Goal: Information Seeking & Learning: Learn about a topic

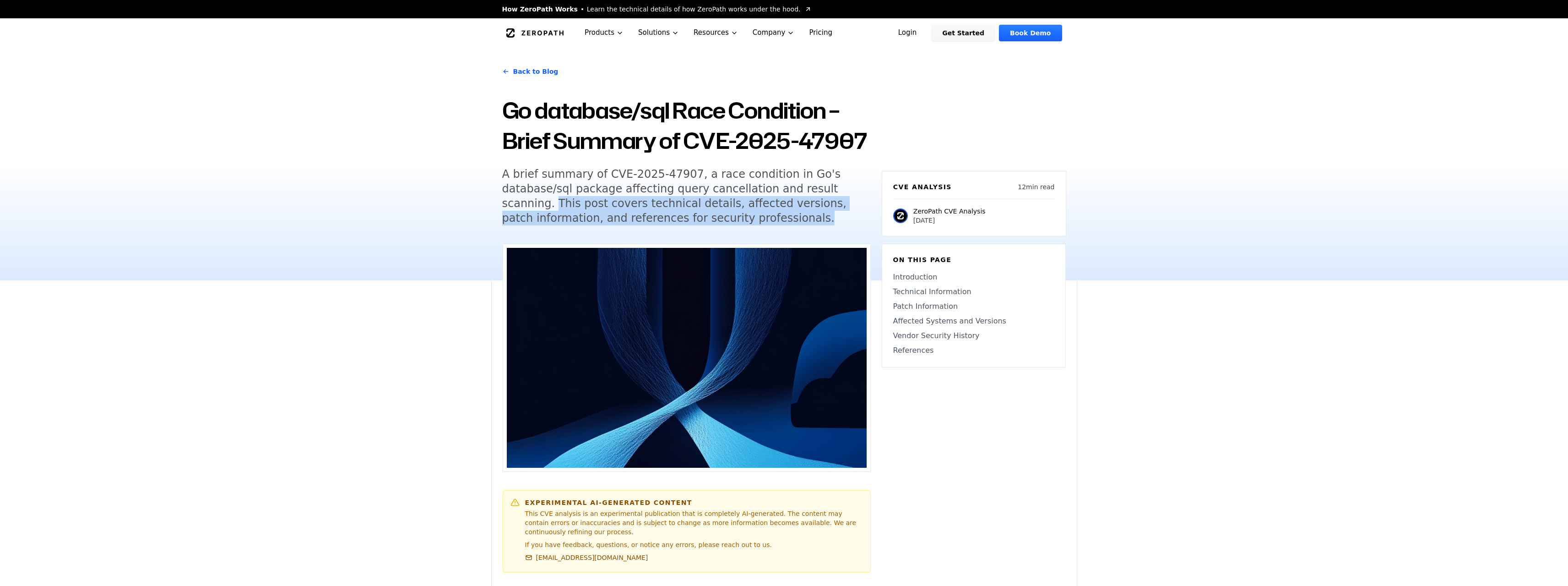
drag, startPoint x: 469, startPoint y: 196, endPoint x: 753, endPoint y: 223, distance: 285.3
click at [753, 223] on div "Back to Blog Go database/sql Race Condition – Brief Summary of CVE-2025-47907 A…" at bounding box center [784, 164] width 1568 height 233
click at [753, 223] on h5 "A brief summary of CVE-2025-47907, a race condition in Go's database/sql packag…" at bounding box center [678, 196] width 352 height 59
drag, startPoint x: 790, startPoint y: 221, endPoint x: 409, endPoint y: 203, distance: 381.4
click at [409, 203] on div "Back to Blog Go database/sql Race Condition – Brief Summary of CVE-2025-47907 A…" at bounding box center [784, 164] width 1568 height 233
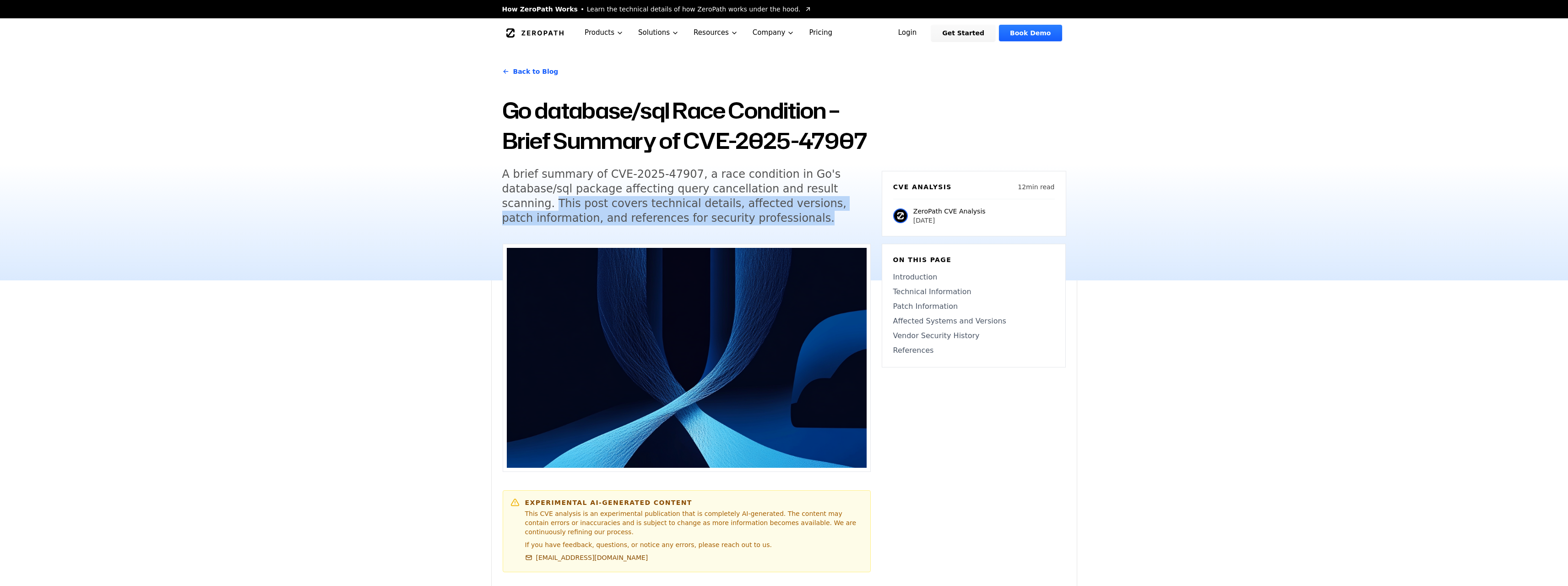
click at [409, 203] on div "Back to Blog Go database/sql Race Condition – Brief Summary of CVE-2025-47907 A…" at bounding box center [784, 164] width 1568 height 233
drag, startPoint x: 402, startPoint y: 204, endPoint x: 723, endPoint y: 234, distance: 322.4
click at [723, 234] on div "Back to Blog Go database/sql Race Condition – Brief Summary of CVE-2025-47907 A…" at bounding box center [784, 164] width 1568 height 233
click at [723, 234] on div "Back to Blog Go database/sql Race Condition – Brief Summary of CVE-2025-47907 A…" at bounding box center [686, 147] width 369 height 178
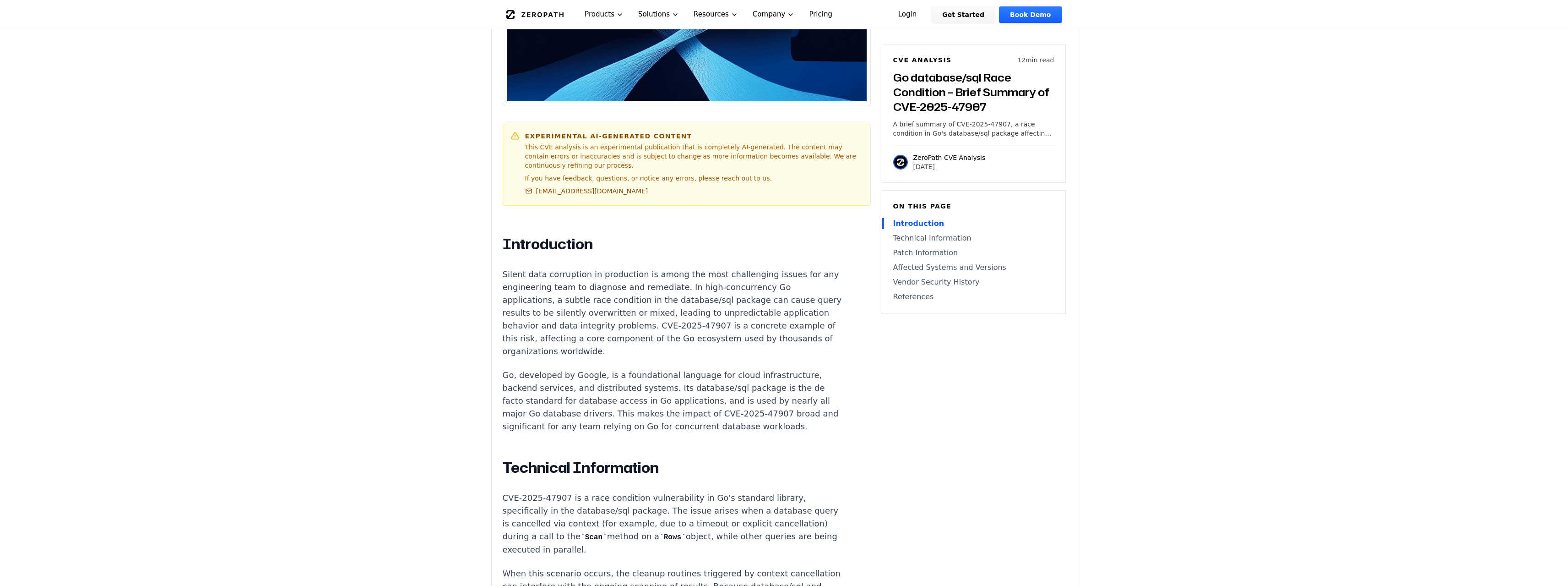
scroll to position [642, 0]
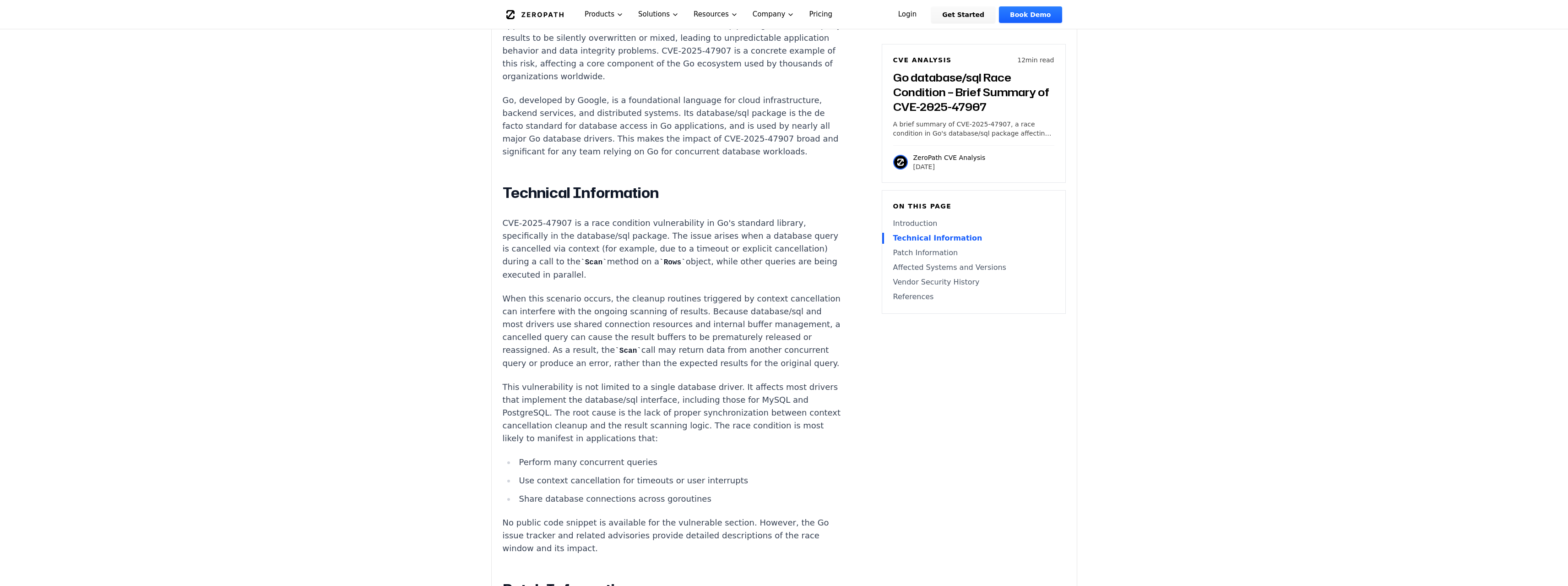
drag, startPoint x: 656, startPoint y: 263, endPoint x: 470, endPoint y: 217, distance: 191.6
drag, startPoint x: 456, startPoint y: 217, endPoint x: 678, endPoint y: 268, distance: 227.8
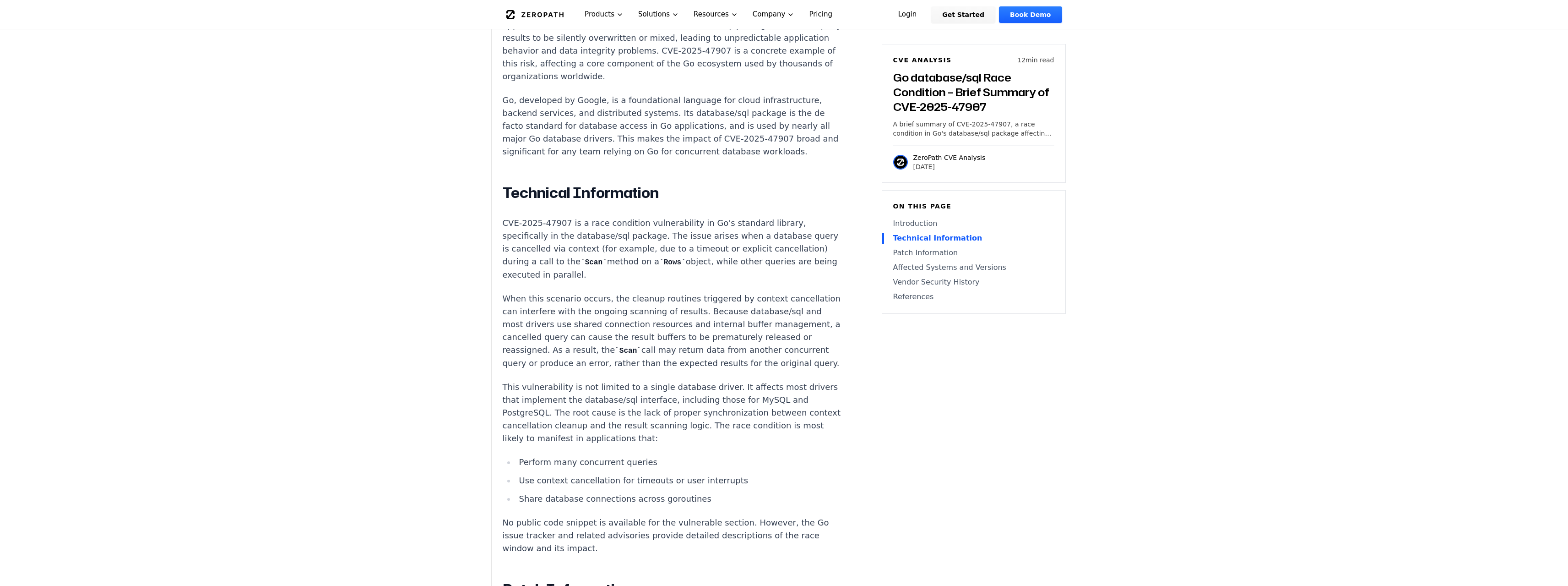
click at [678, 268] on p "CVE-2025-47907 is a race condition vulnerability in Go's standard library, spec…" at bounding box center [673, 249] width 341 height 65
drag, startPoint x: 678, startPoint y: 268, endPoint x: 424, endPoint y: 213, distance: 259.9
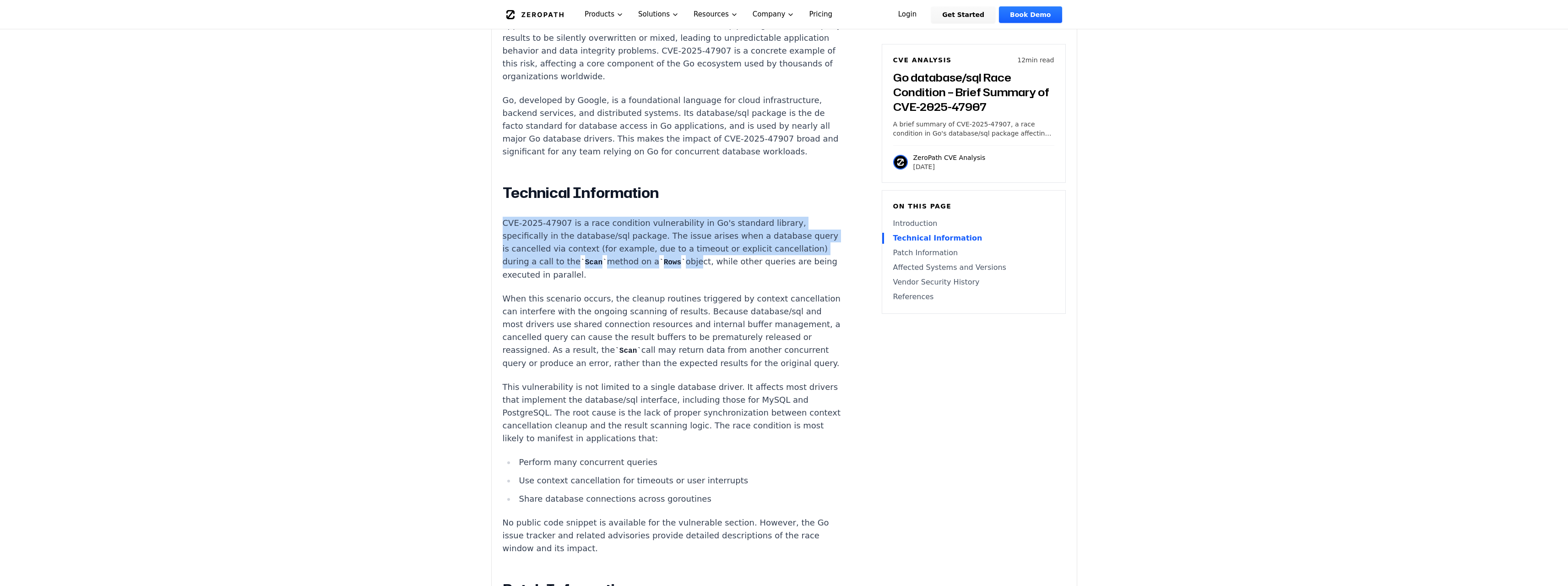
drag, startPoint x: 411, startPoint y: 213, endPoint x: 735, endPoint y: 251, distance: 326.2
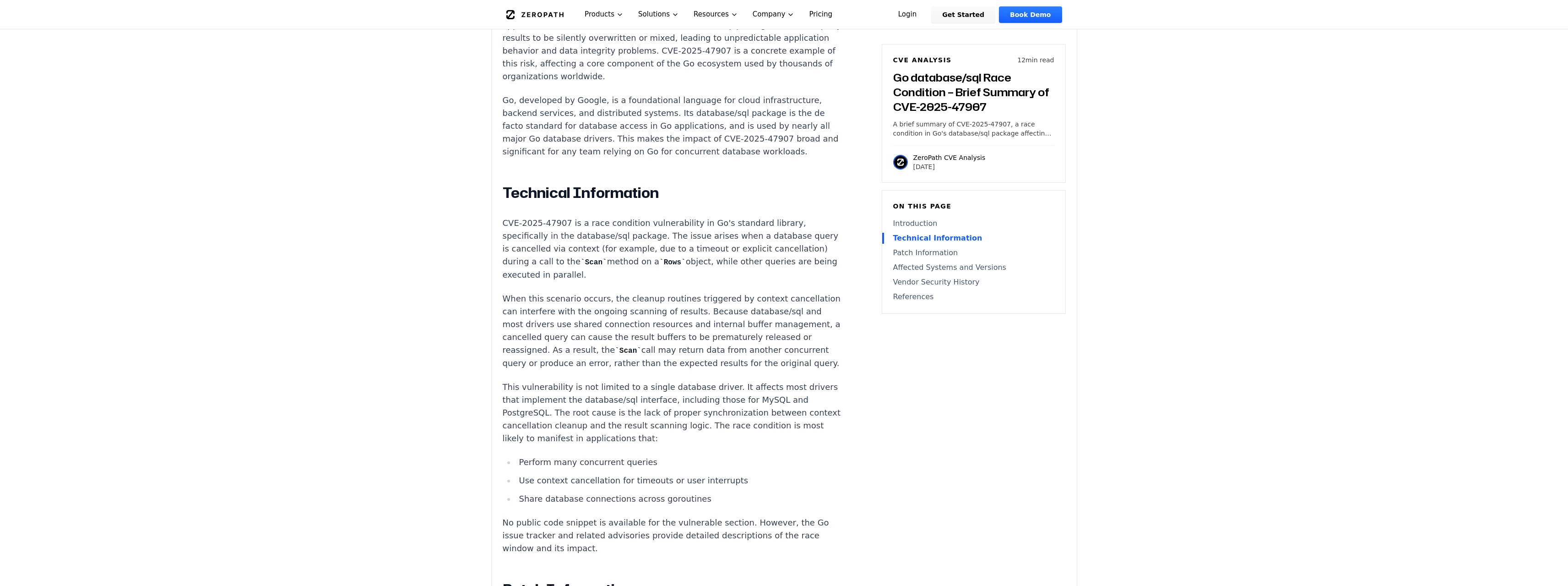
click at [740, 258] on p "CVE-2025-47907 is a race condition vulnerability in Go's standard library, spec…" at bounding box center [673, 249] width 341 height 65
drag, startPoint x: 480, startPoint y: 293, endPoint x: 656, endPoint y: 366, distance: 190.5
click at [656, 366] on p "When this scenario occurs, the cleanup routines triggered by context cancellati…" at bounding box center [673, 331] width 341 height 77
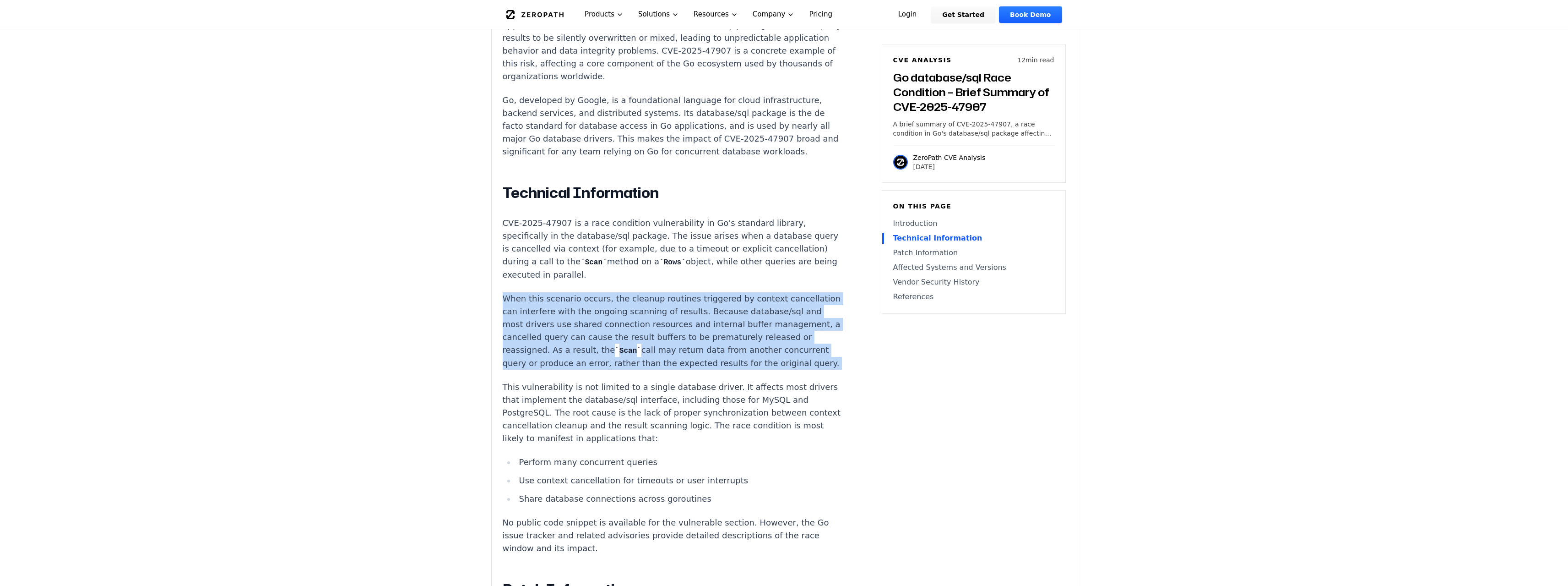
drag, startPoint x: 567, startPoint y: 344, endPoint x: 398, endPoint y: 286, distance: 178.7
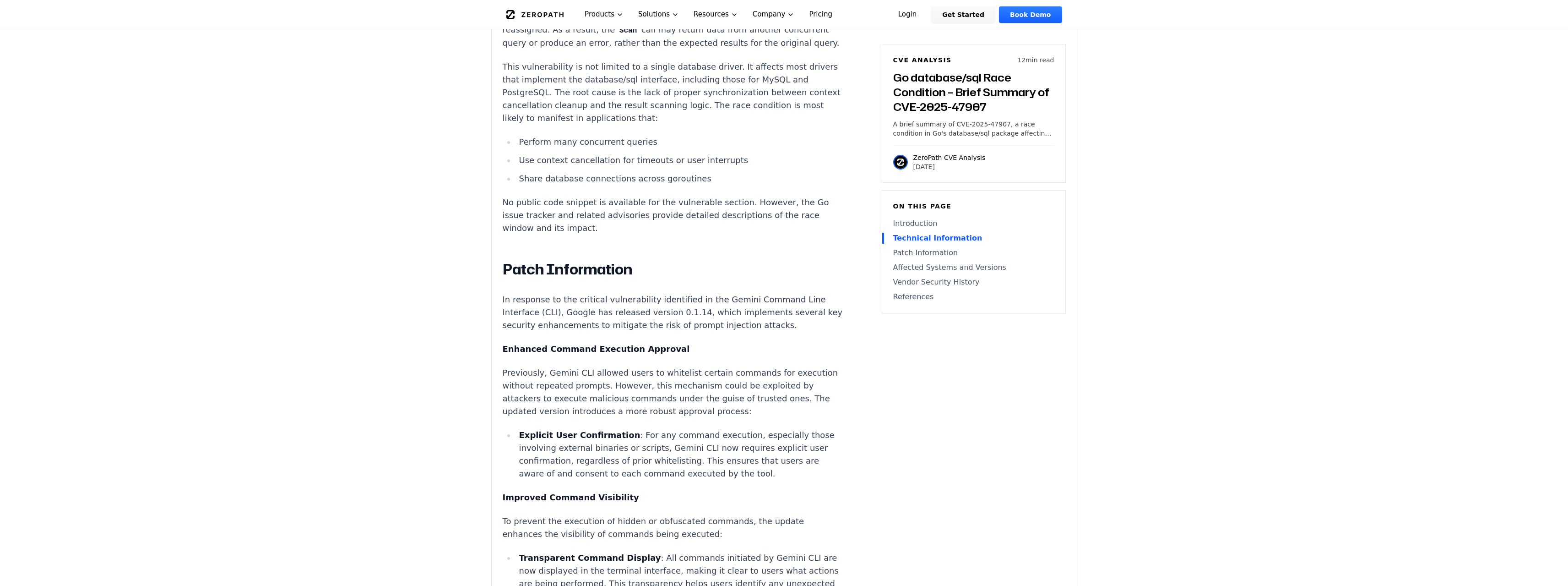
scroll to position [962, 0]
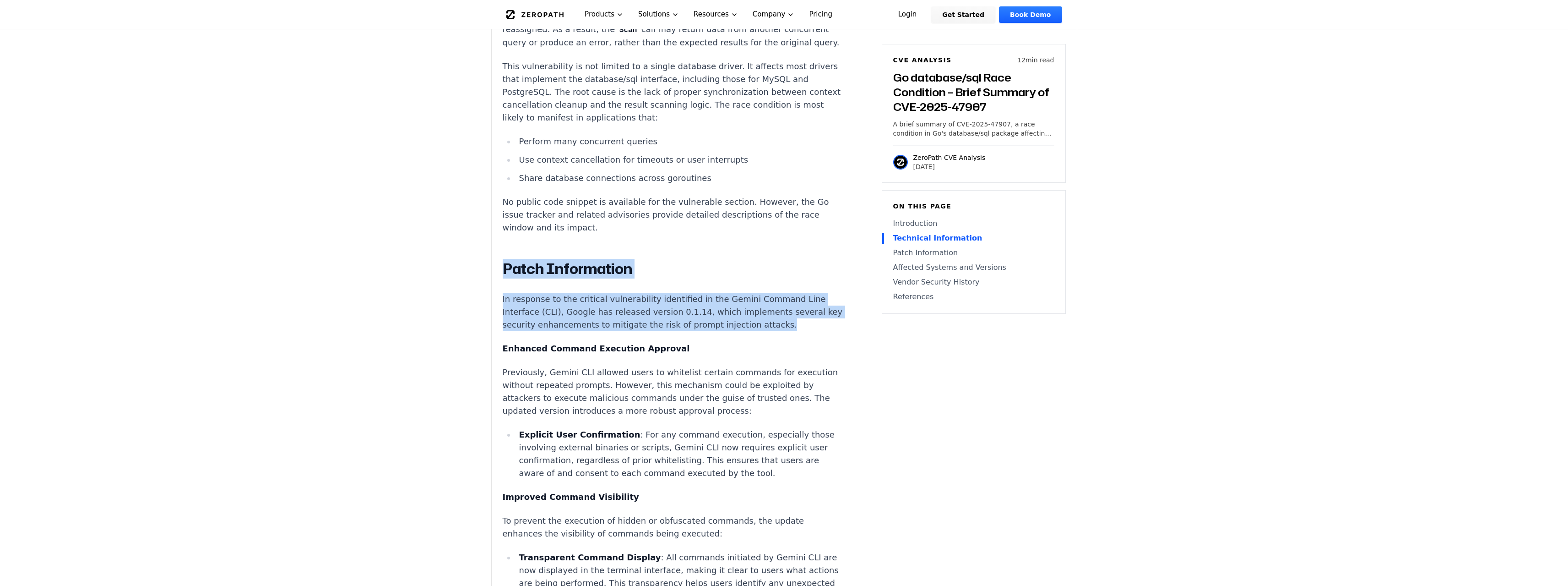
drag, startPoint x: 462, startPoint y: 265, endPoint x: 477, endPoint y: 350, distance: 86.3
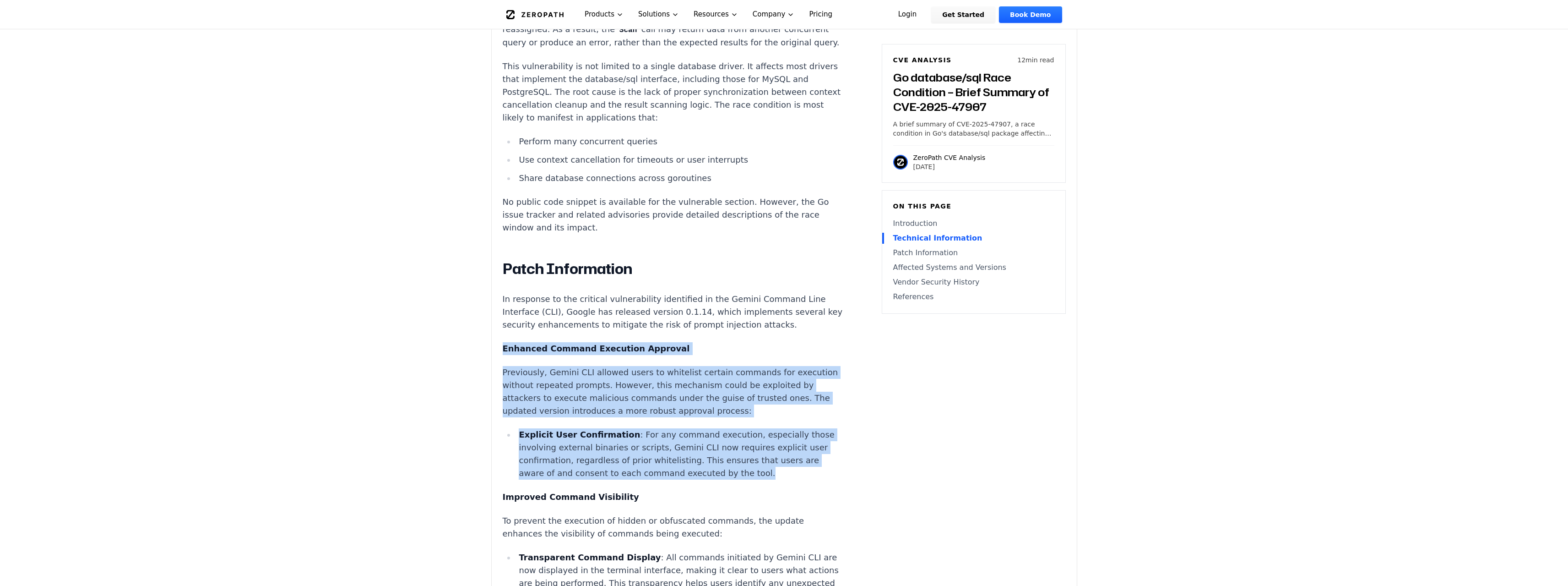
drag, startPoint x: 478, startPoint y: 359, endPoint x: 472, endPoint y: 501, distance: 142.1
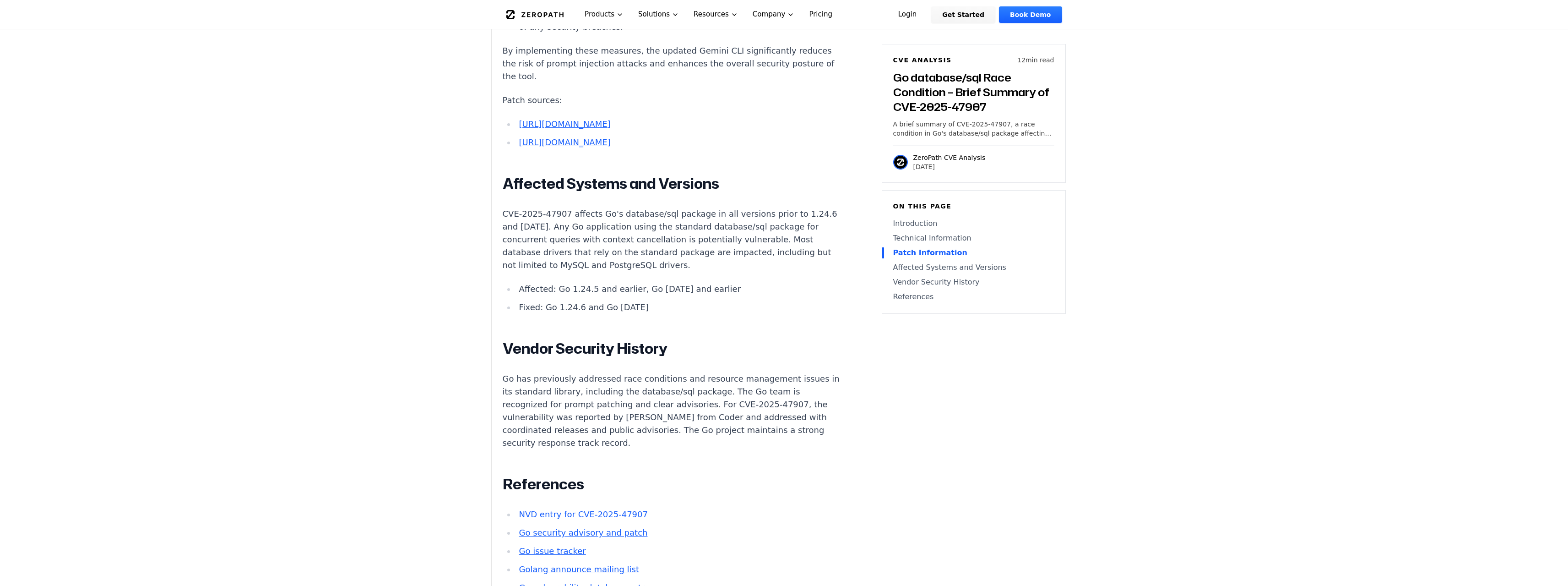
scroll to position [1787, 0]
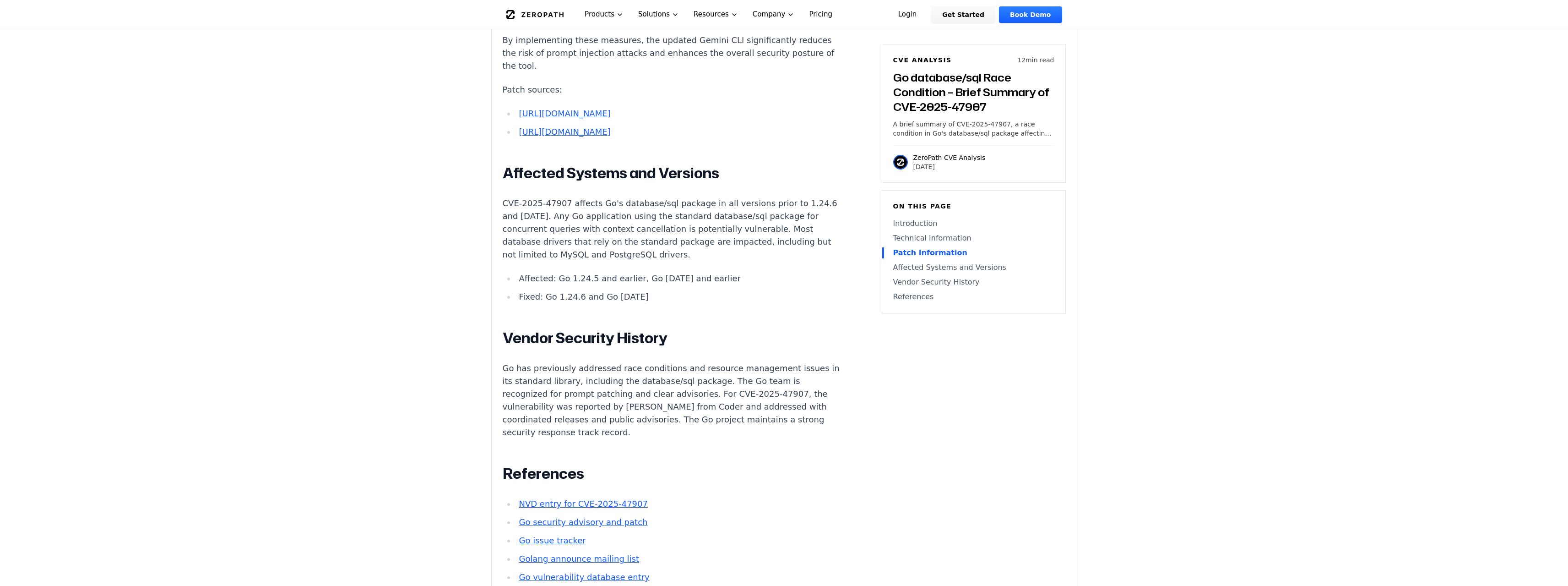
drag, startPoint x: 666, startPoint y: 321, endPoint x: 466, endPoint y: 199, distance: 234.3
drag, startPoint x: 462, startPoint y: 200, endPoint x: 714, endPoint y: 315, distance: 277.0
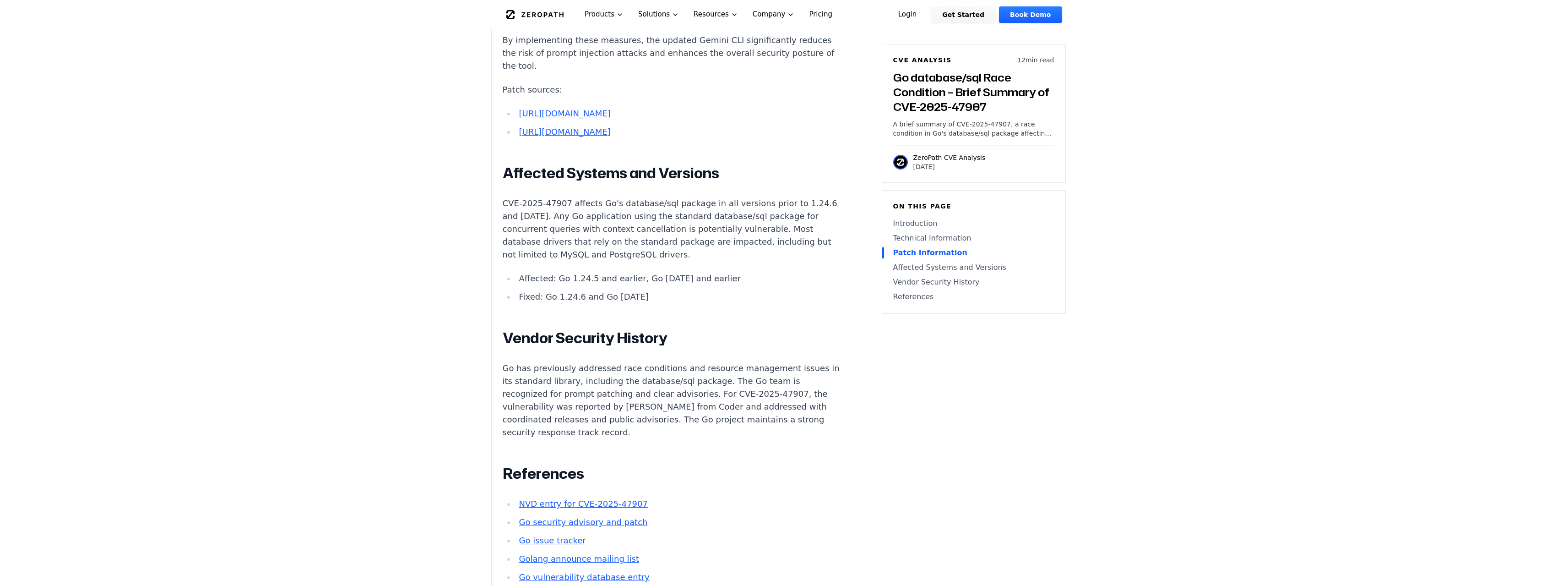
click at [714, 303] on ul "Affected: Go 1.24.5 and earlier, Go [DATE] and earlier Fixed: Go 1.24.6 and Go …" at bounding box center [673, 288] width 341 height 31
drag, startPoint x: 571, startPoint y: 243, endPoint x: 698, endPoint y: 318, distance: 147.5
click at [698, 303] on ul "Affected: Go 1.24.5 and earlier, Go [DATE] and earlier Fixed: Go 1.24.6 and Go …" at bounding box center [673, 288] width 341 height 31
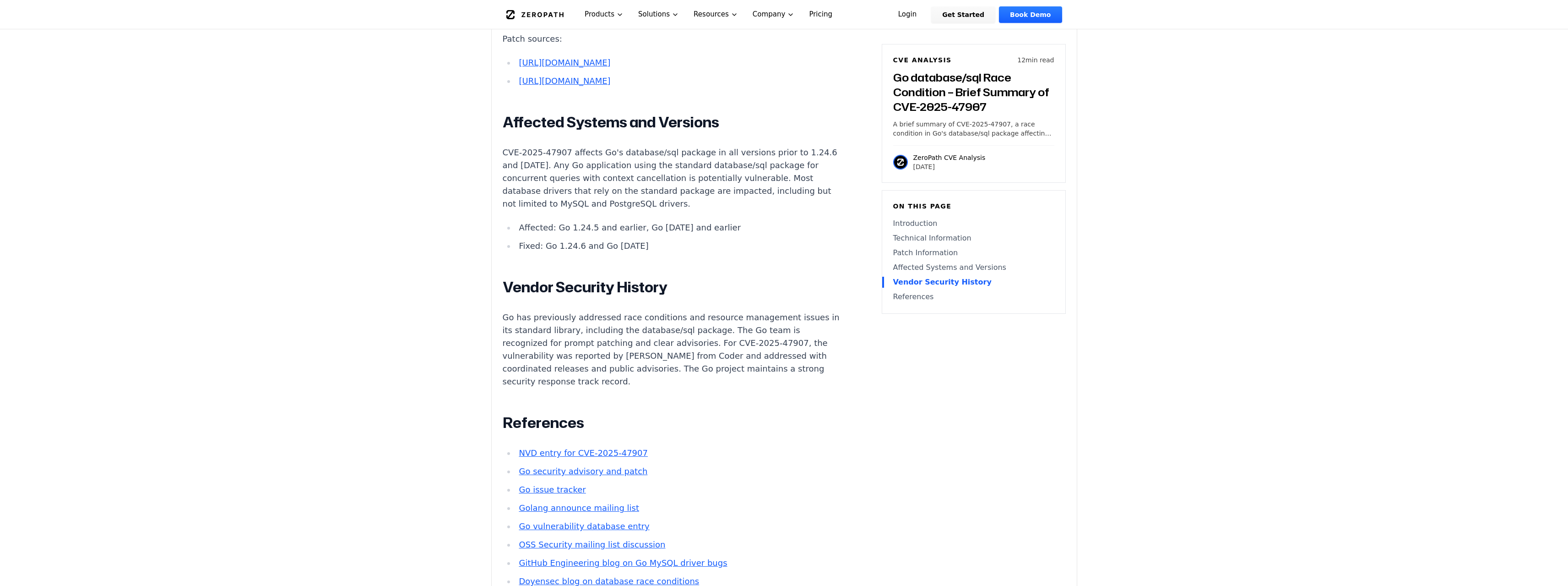
scroll to position [1832, 0]
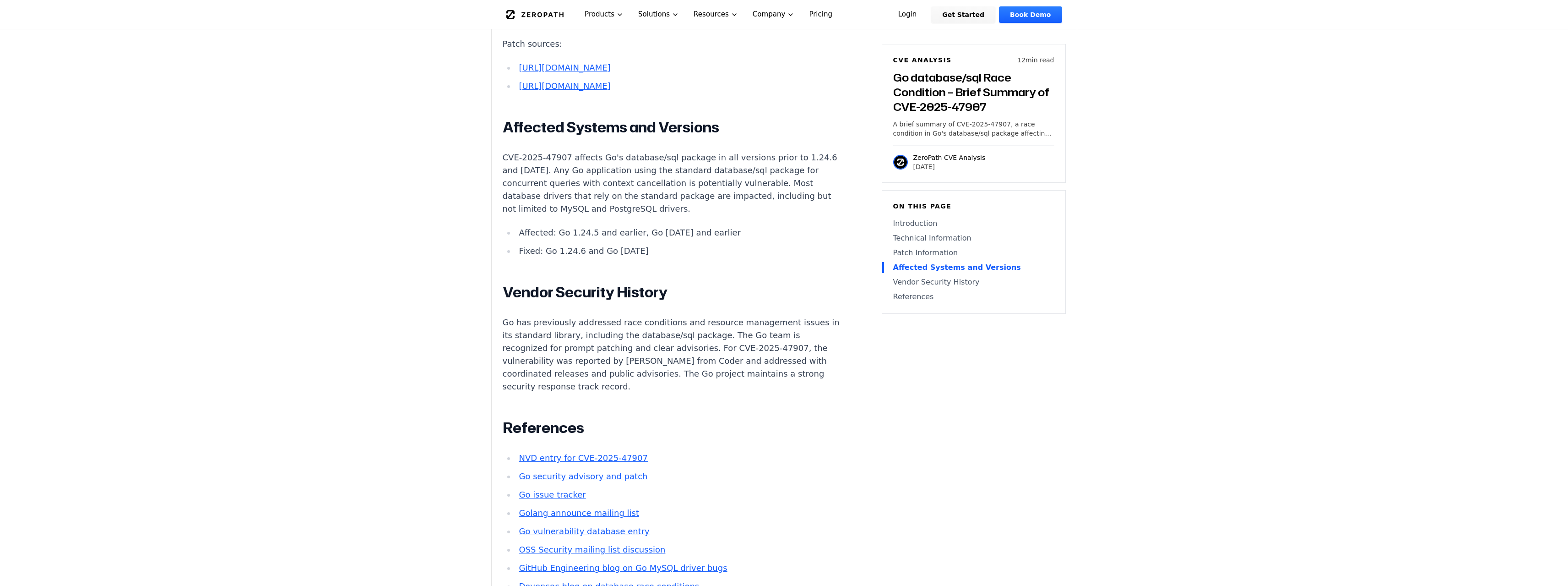
drag, startPoint x: 657, startPoint y: 277, endPoint x: 484, endPoint y: 164, distance: 206.6
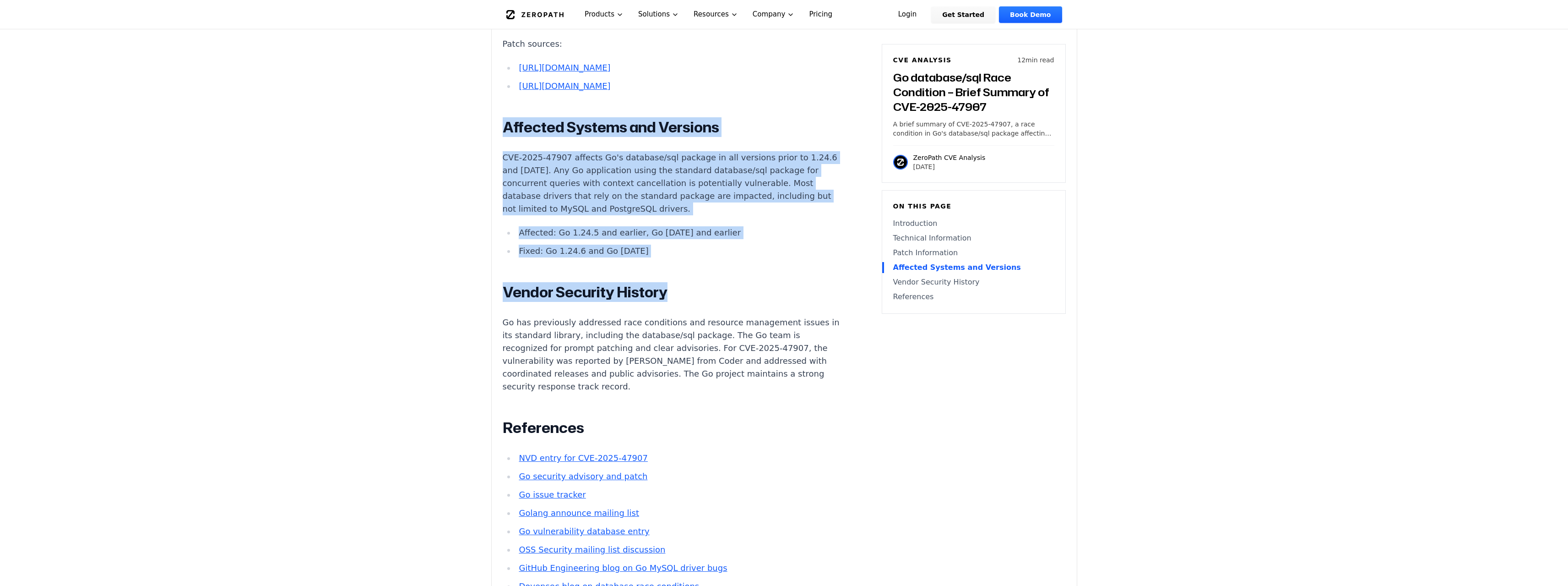
drag, startPoint x: 472, startPoint y: 161, endPoint x: 687, endPoint y: 287, distance: 249.2
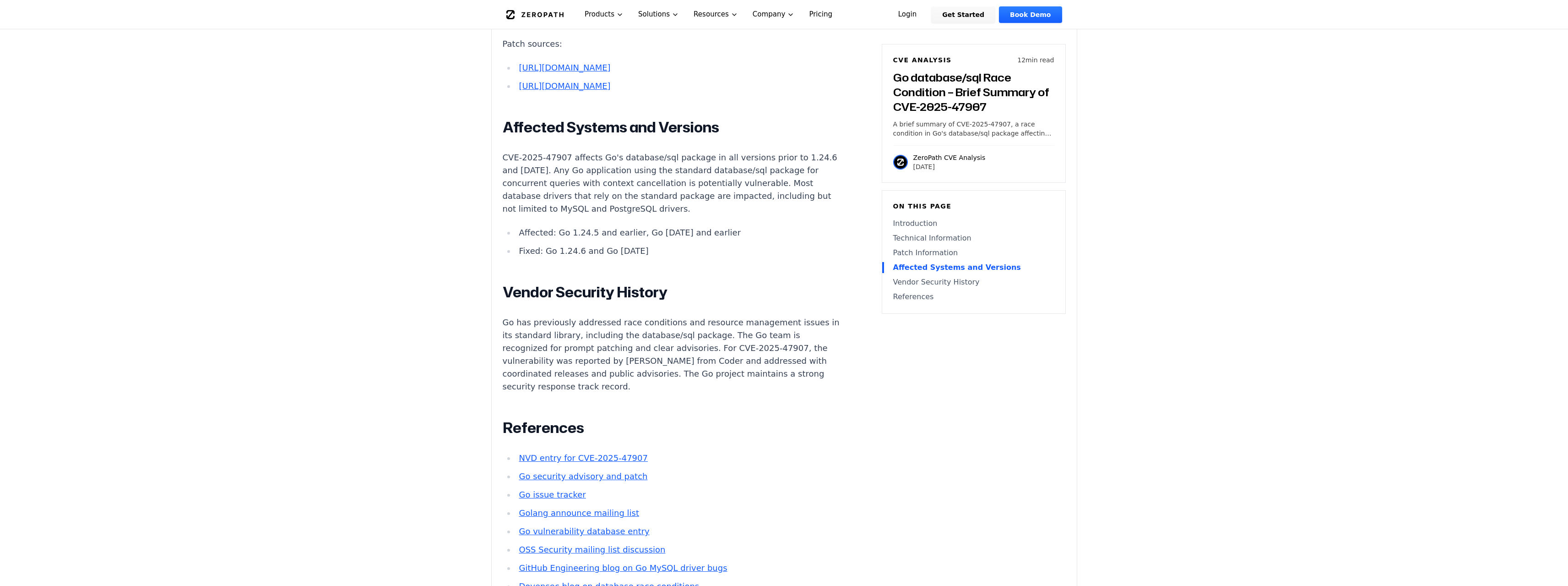
drag, startPoint x: 554, startPoint y: 261, endPoint x: 740, endPoint y: 256, distance: 186.1
click at [740, 239] on li "Affected: Go 1.24.5 and earlier, Go [DATE] and earlier" at bounding box center [680, 233] width 328 height 13
drag, startPoint x: 693, startPoint y: 279, endPoint x: 744, endPoint y: 116, distance: 170.8
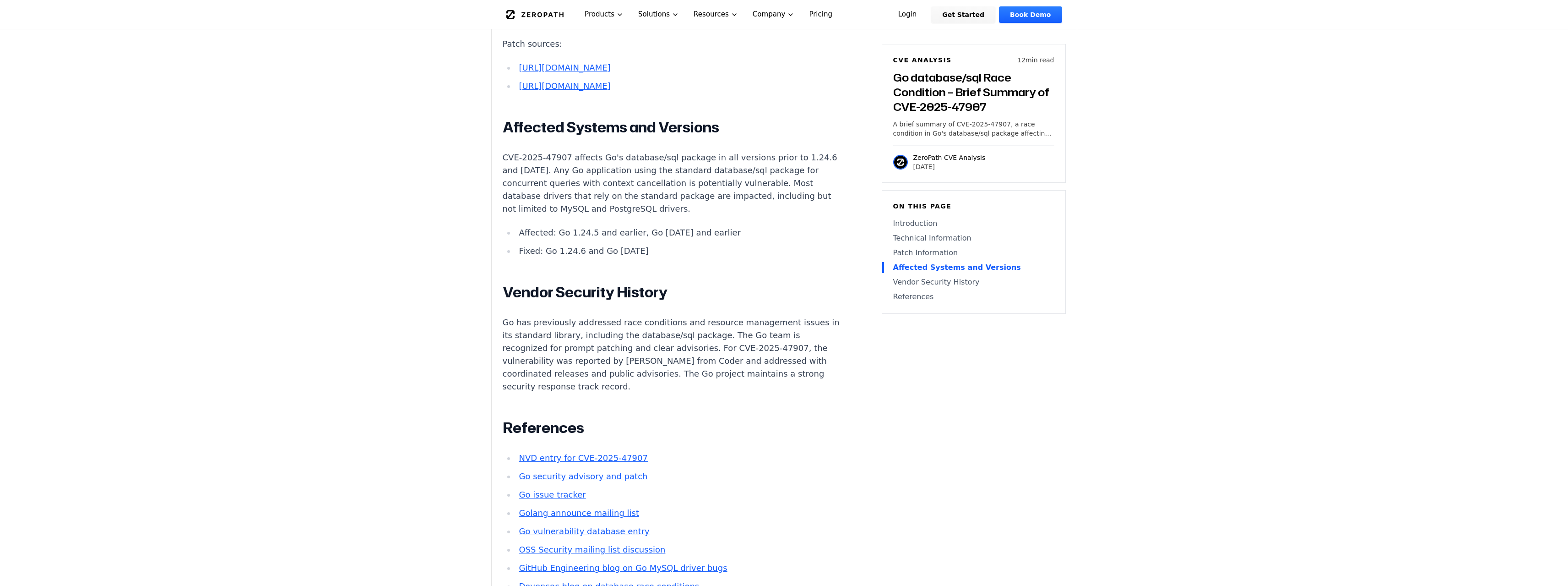
drag, startPoint x: 764, startPoint y: 120, endPoint x: 788, endPoint y: 281, distance: 162.8
click at [788, 258] on li "Fixed: Go 1.24.6 and Go [DATE]" at bounding box center [680, 251] width 328 height 13
drag, startPoint x: 575, startPoint y: 201, endPoint x: 778, endPoint y: 235, distance: 205.8
click at [778, 216] on p "CVE-2025-47907 affects Go's database/sql package in all versions prior to 1.24.…" at bounding box center [673, 183] width 341 height 64
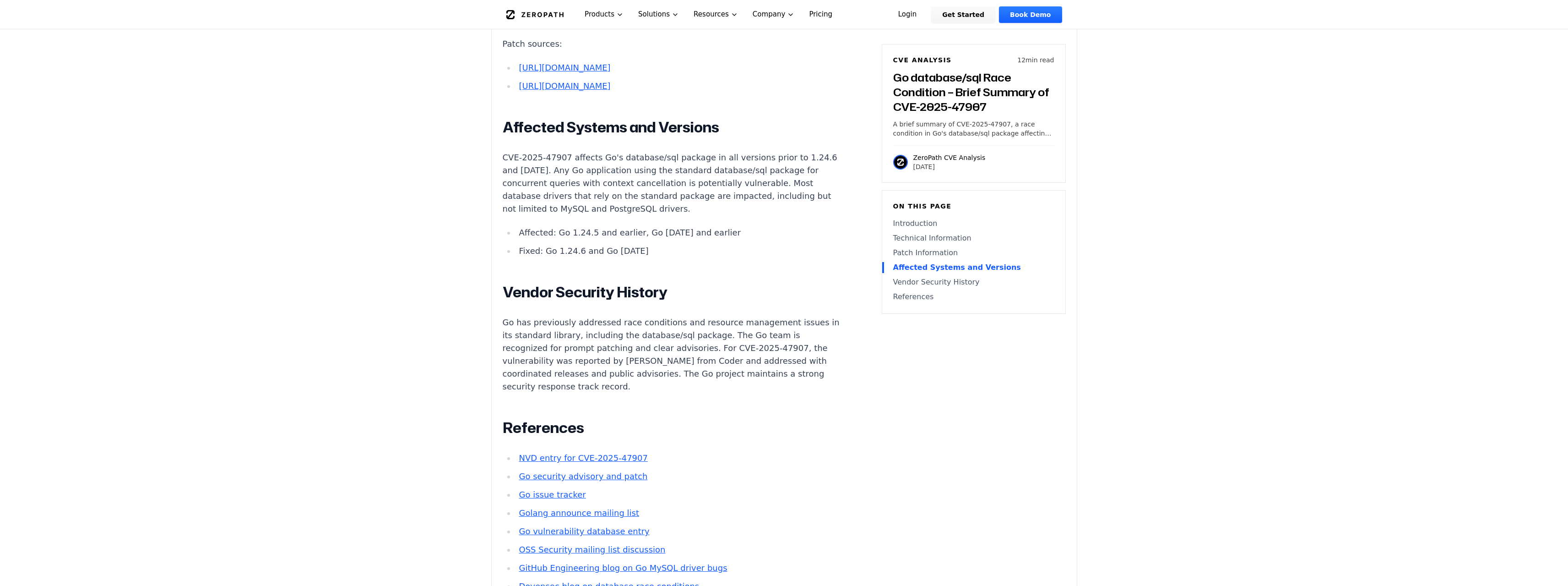
click at [778, 216] on p "CVE-2025-47907 affects Go's database/sql package in all versions prior to 1.24.…" at bounding box center [673, 183] width 341 height 64
drag, startPoint x: 788, startPoint y: 236, endPoint x: 571, endPoint y: 201, distance: 219.8
click at [571, 201] on p "CVE-2025-47907 affects Go's database/sql package in all versions prior to 1.24.…" at bounding box center [673, 183] width 341 height 64
drag, startPoint x: 573, startPoint y: 200, endPoint x: 785, endPoint y: 241, distance: 215.9
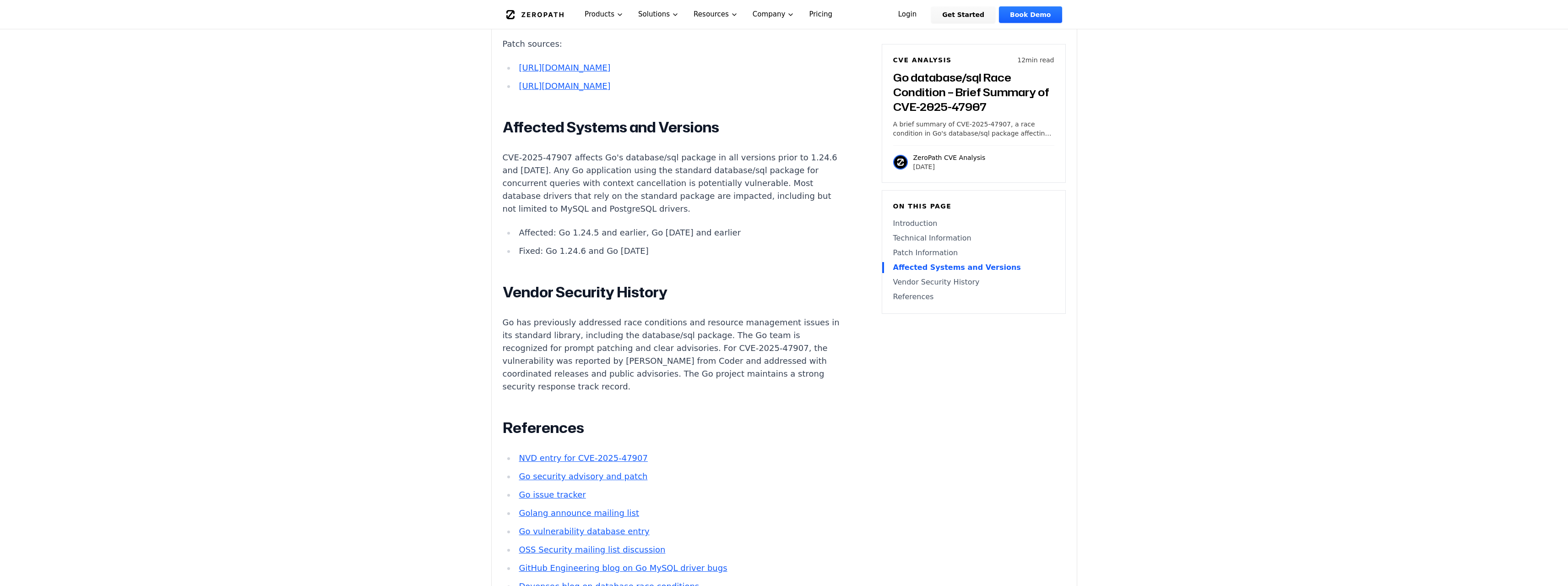
click at [785, 216] on p "CVE-2025-47907 affects Go's database/sql package in all versions prior to 1.24.…" at bounding box center [673, 183] width 341 height 64
drag, startPoint x: 714, startPoint y: 198, endPoint x: 780, endPoint y: 197, distance: 66.0
click at [780, 197] on p "CVE-2025-47907 affects Go's database/sql package in all versions prior to 1.24.…" at bounding box center [673, 183] width 341 height 64
click at [778, 197] on p "CVE-2025-47907 affects Go's database/sql package in all versions prior to 1.24.…" at bounding box center [673, 183] width 341 height 64
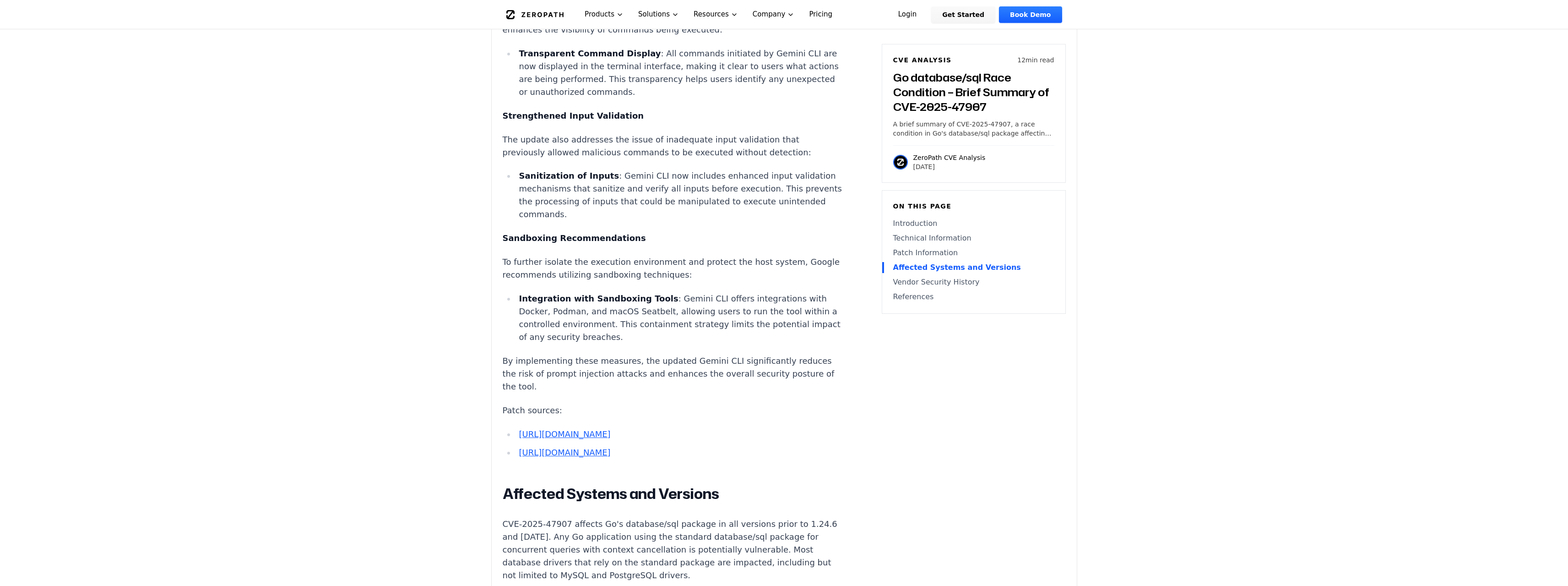
scroll to position [1741, 0]
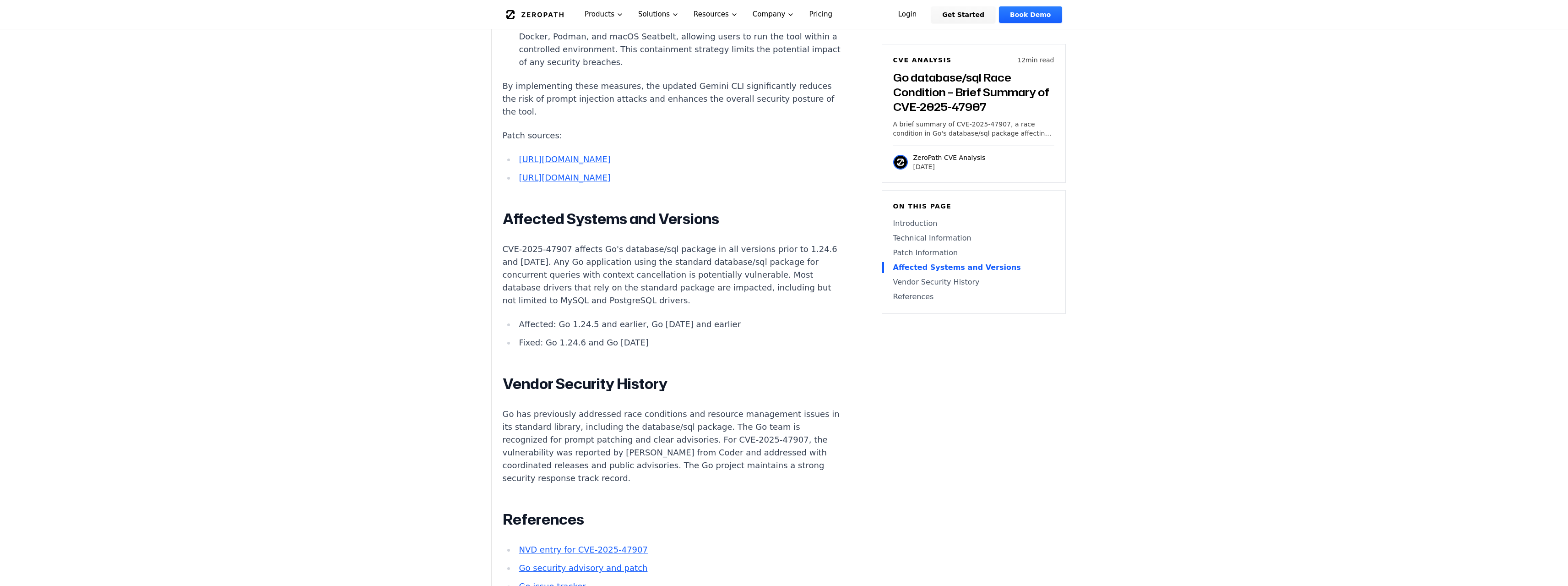
drag, startPoint x: 487, startPoint y: 357, endPoint x: 724, endPoint y: 342, distance: 237.5
drag, startPoint x: 739, startPoint y: 346, endPoint x: 505, endPoint y: 345, distance: 234.0
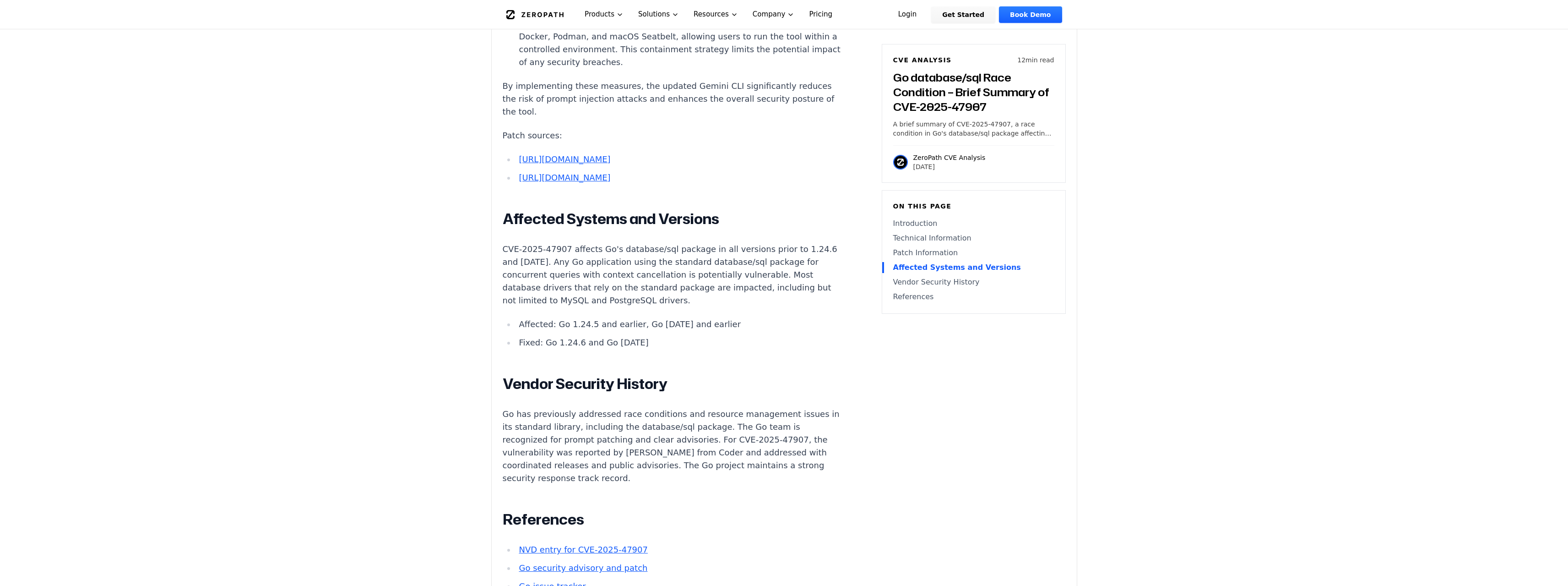
drag, startPoint x: 487, startPoint y: 346, endPoint x: 728, endPoint y: 355, distance: 241.2
click at [728, 330] on li "Affected: Go 1.24.5 and earlier, Go [DATE] and earlier" at bounding box center [680, 324] width 328 height 13
drag, startPoint x: 756, startPoint y: 355, endPoint x: 493, endPoint y: 345, distance: 263.2
